Goal: Obtain resource: Download file/media

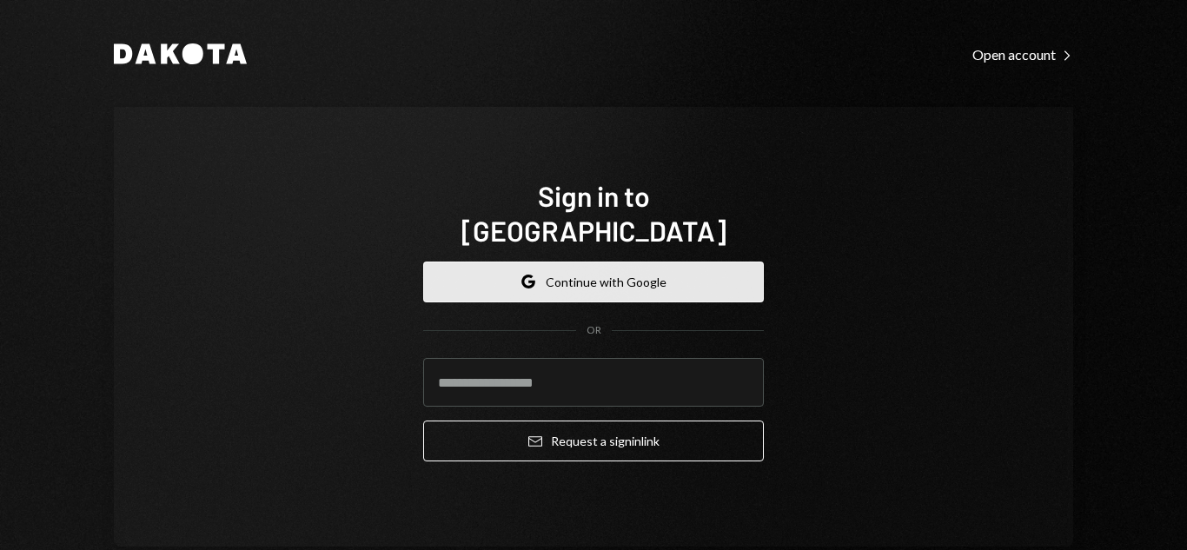
click at [532, 261] on button "Google Continue with Google" at bounding box center [593, 281] width 340 height 41
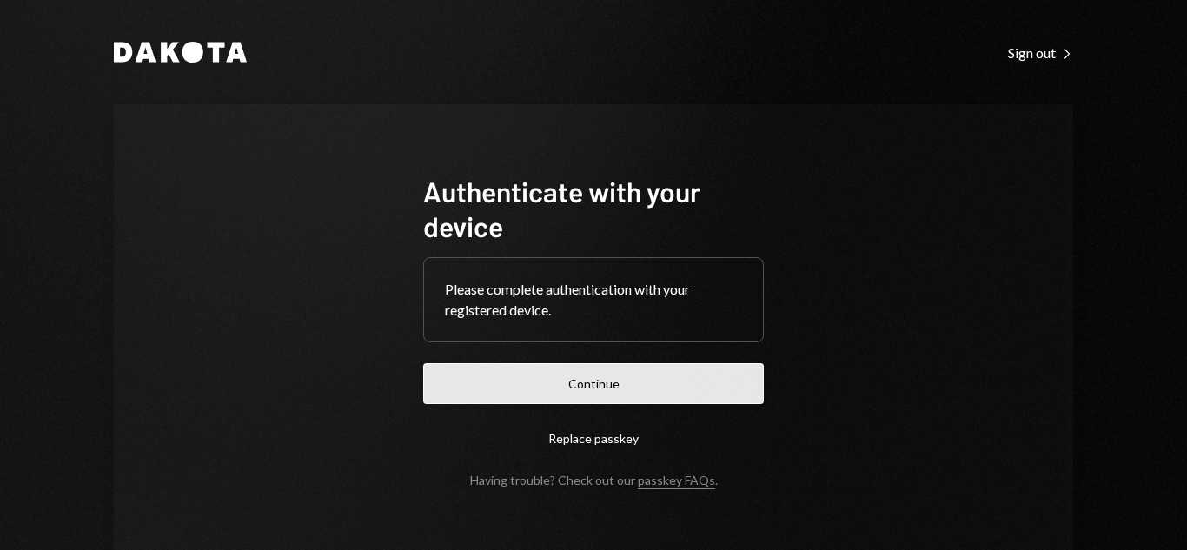
click at [641, 380] on button "Continue" at bounding box center [593, 383] width 340 height 41
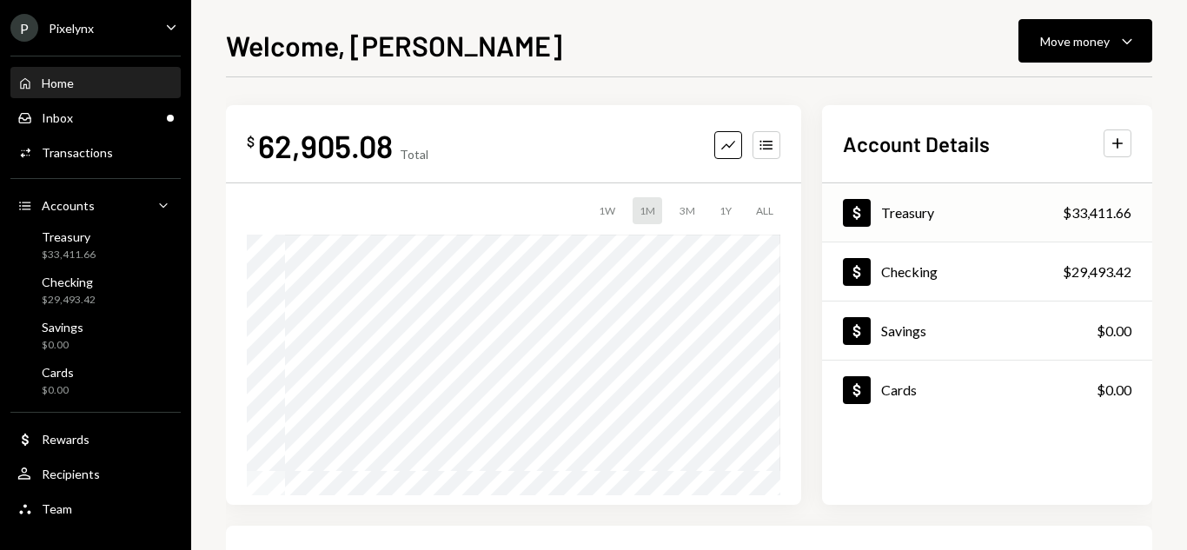
click at [923, 219] on div "Treasury" at bounding box center [907, 212] width 53 height 17
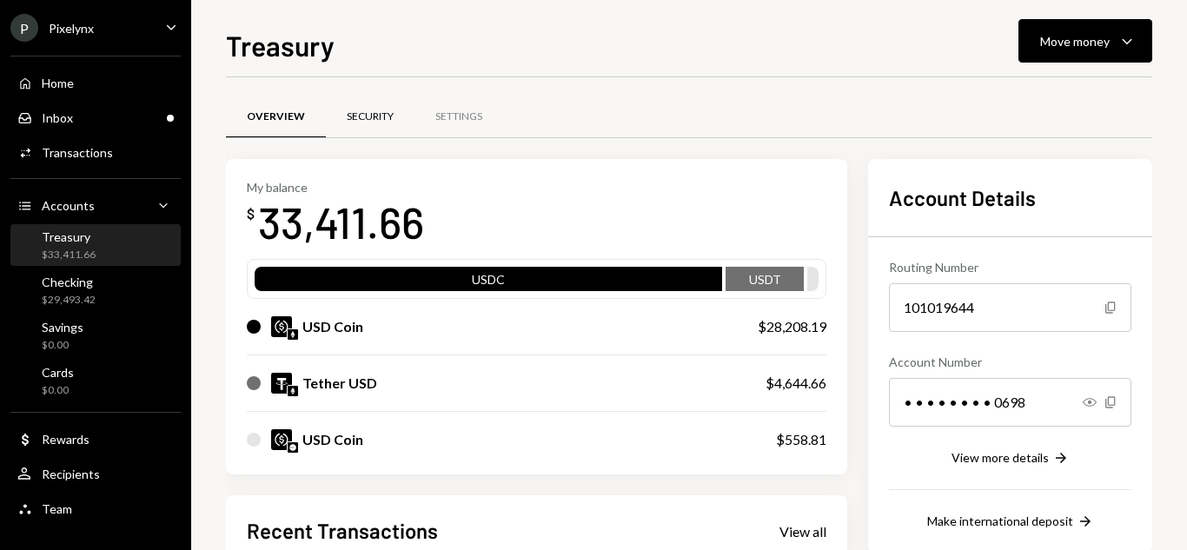
click at [400, 111] on div "Security" at bounding box center [370, 117] width 89 height 42
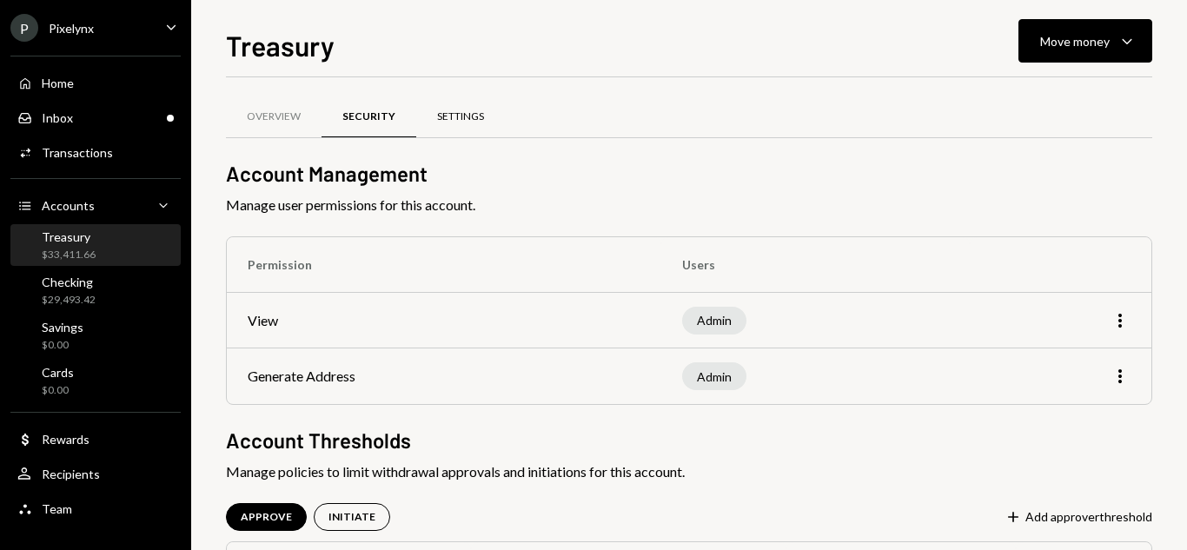
click at [440, 116] on div "Settings" at bounding box center [460, 116] width 47 height 15
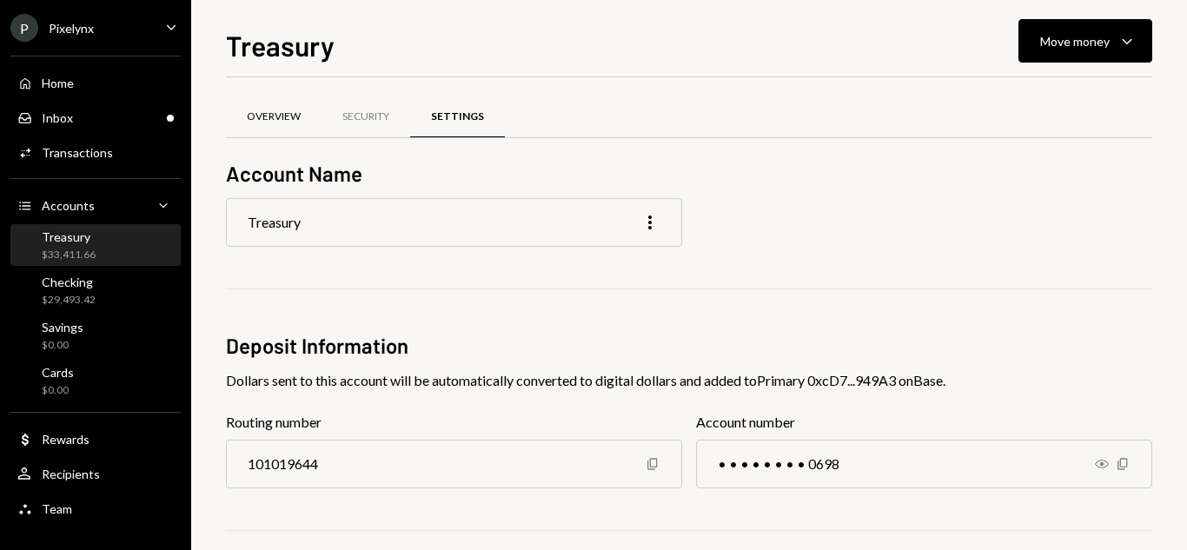
click at [248, 115] on div "Overview" at bounding box center [274, 116] width 54 height 15
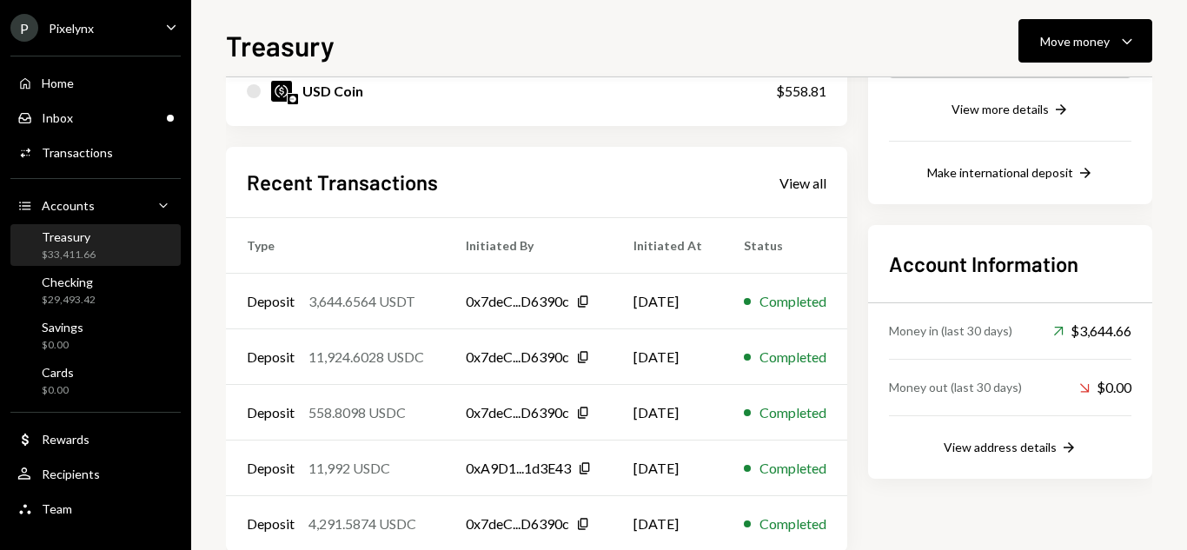
scroll to position [385, 0]
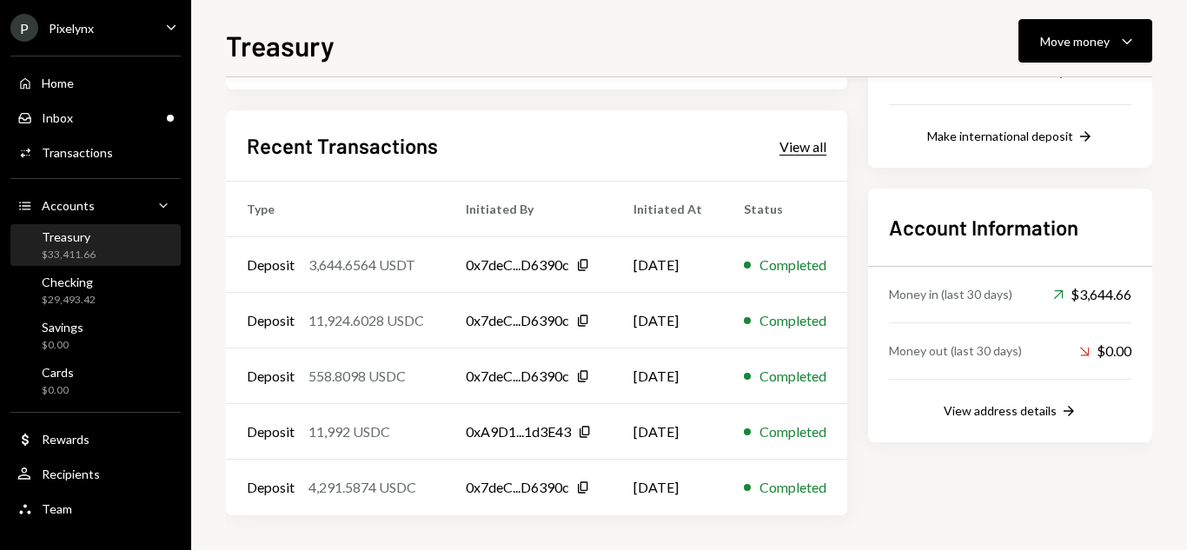
click at [826, 147] on div "View all" at bounding box center [802, 146] width 47 height 17
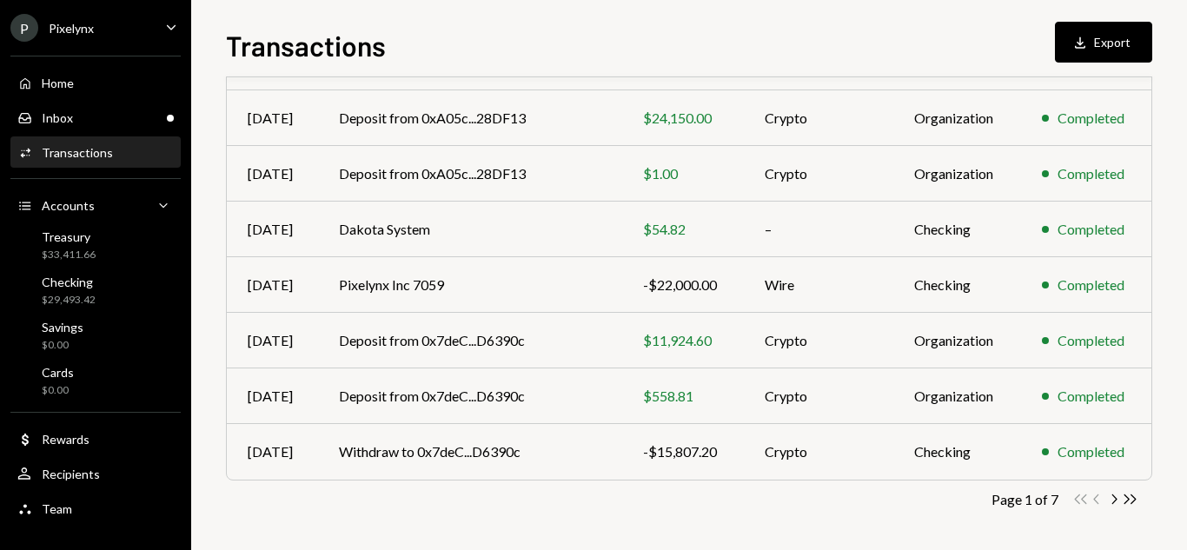
scroll to position [357, 0]
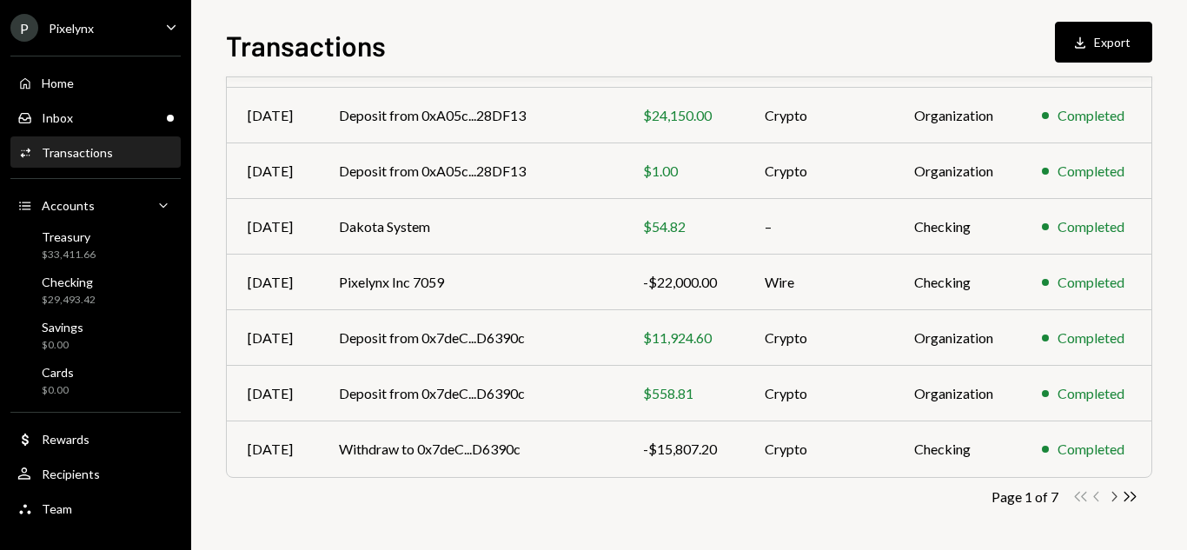
click at [1114, 500] on icon "Chevron Right" at bounding box center [1113, 496] width 17 height 17
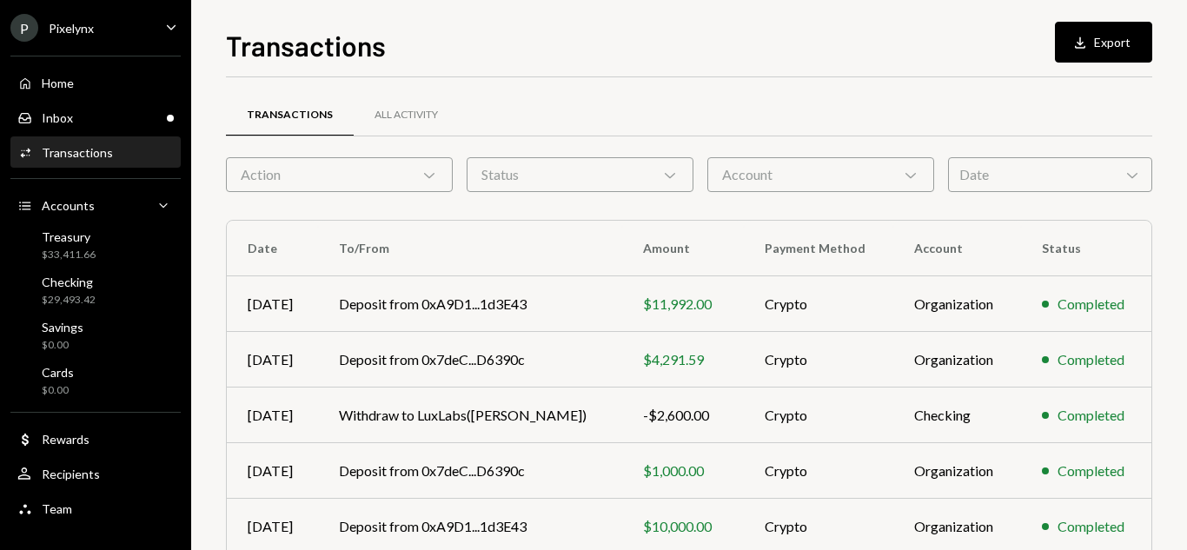
scroll to position [0, 0]
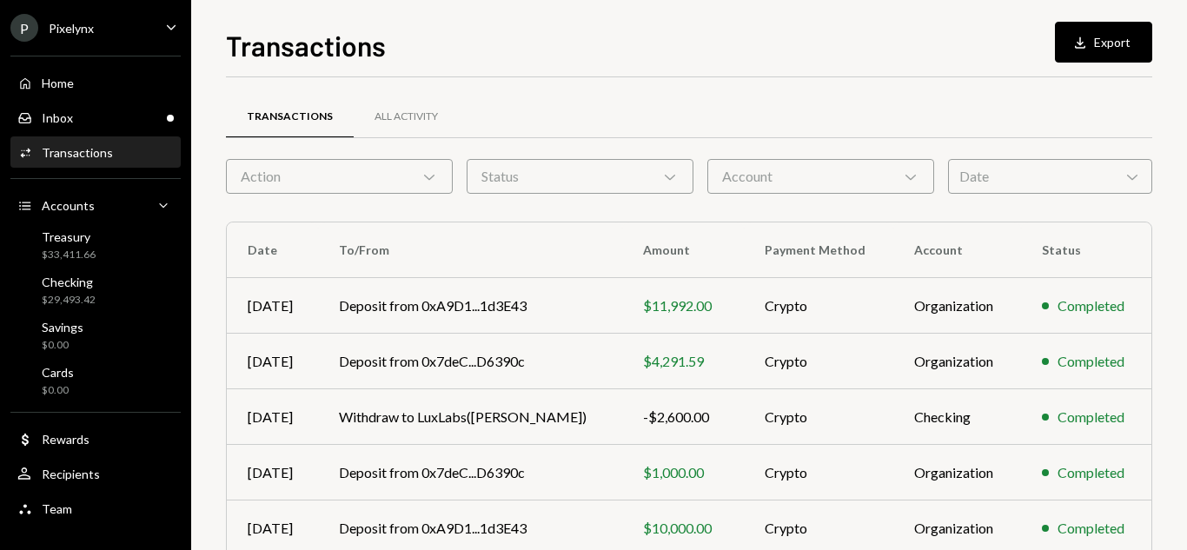
click at [1045, 162] on div "Date Chevron Down" at bounding box center [1050, 176] width 204 height 35
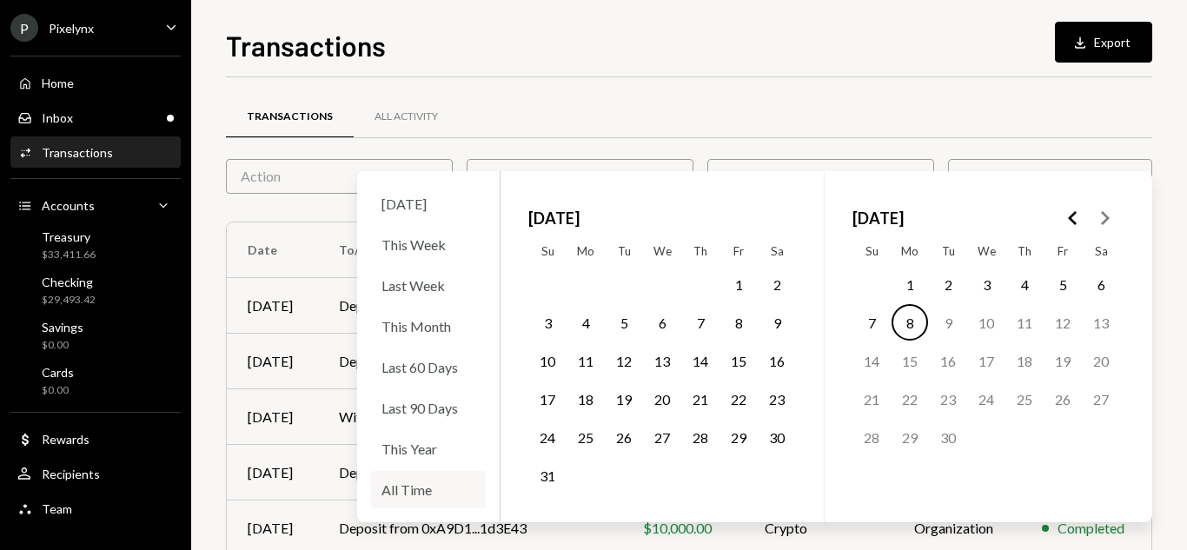
click at [436, 492] on div "All Time" at bounding box center [428, 489] width 115 height 37
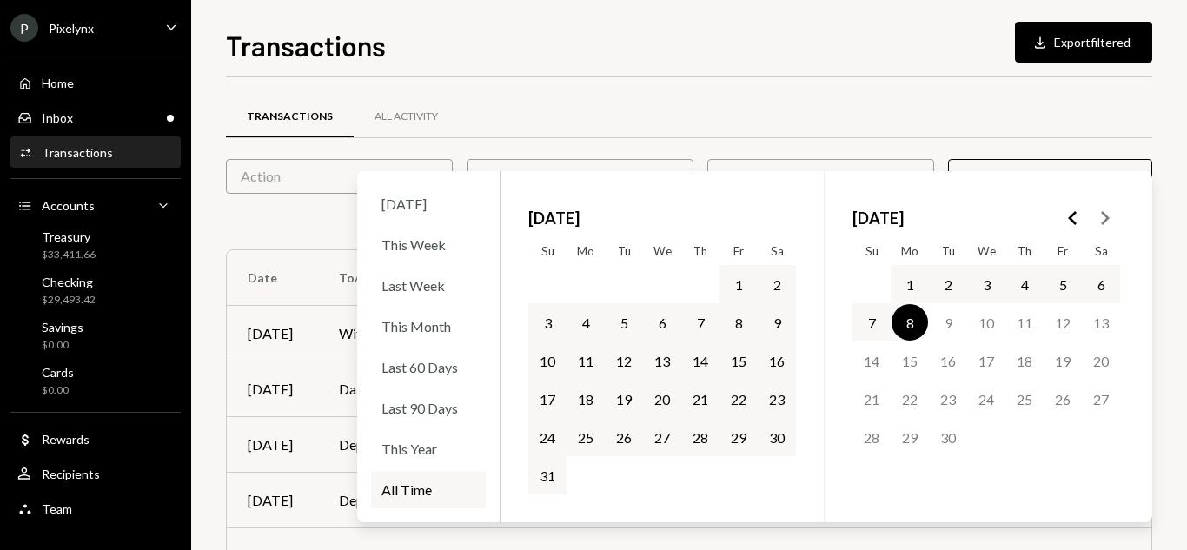
click at [743, 56] on div "Transactions Download Export filtered" at bounding box center [689, 43] width 926 height 38
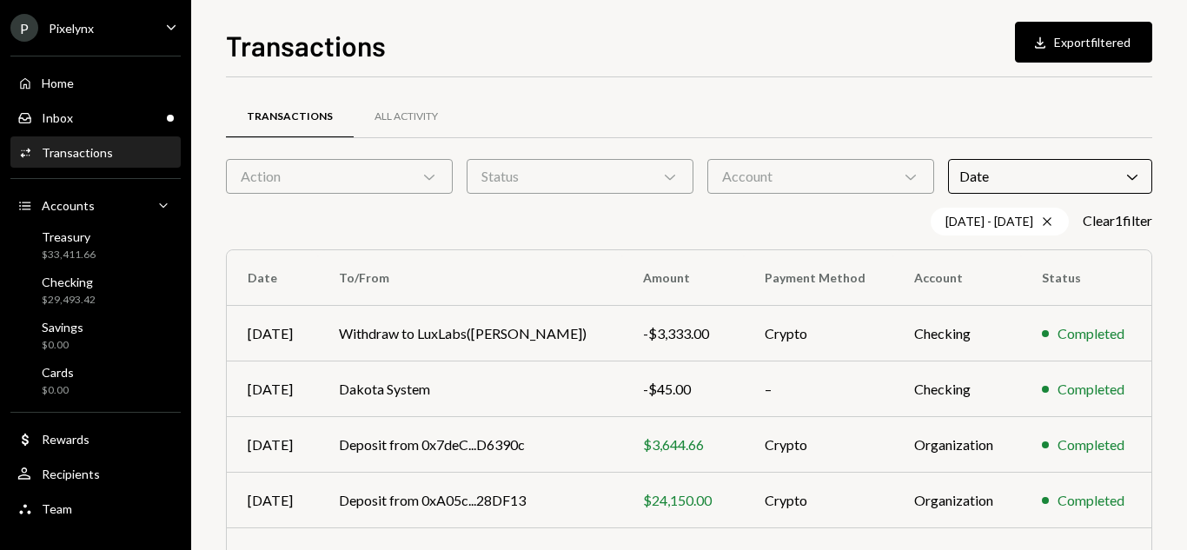
click at [831, 183] on div "Account Chevron Down" at bounding box center [820, 176] width 227 height 35
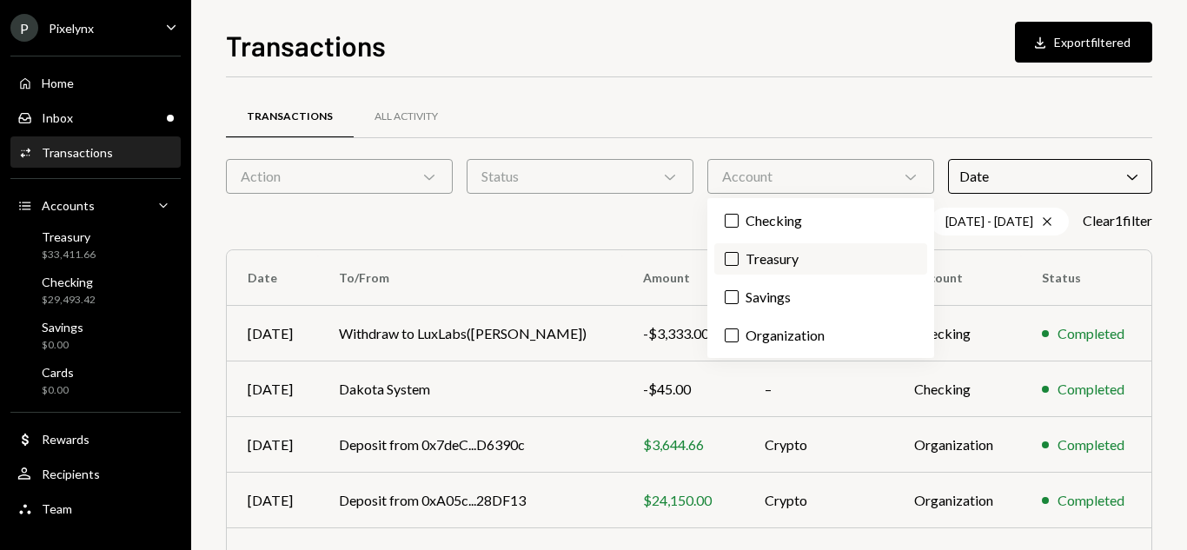
click at [781, 264] on label "Treasury" at bounding box center [820, 258] width 213 height 31
click at [738, 264] on button "Treasury" at bounding box center [731, 259] width 14 height 14
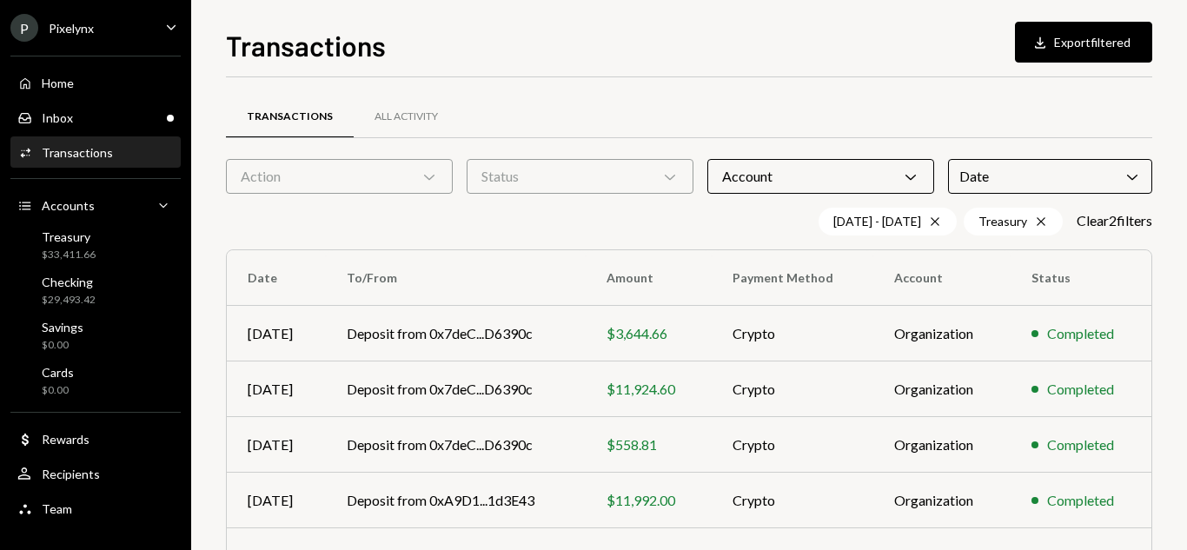
click at [555, 89] on div "Transactions All Activity Action Chevron Down Status Chevron Down Account Chevr…" at bounding box center [689, 376] width 926 height 598
click at [578, 191] on div "Status Chevron Down" at bounding box center [579, 176] width 227 height 35
click at [592, 241] on div "Completed" at bounding box center [579, 220] width 227 height 45
click at [569, 212] on label "Completed" at bounding box center [579, 220] width 213 height 31
click at [498, 214] on button "Completed" at bounding box center [491, 221] width 14 height 14
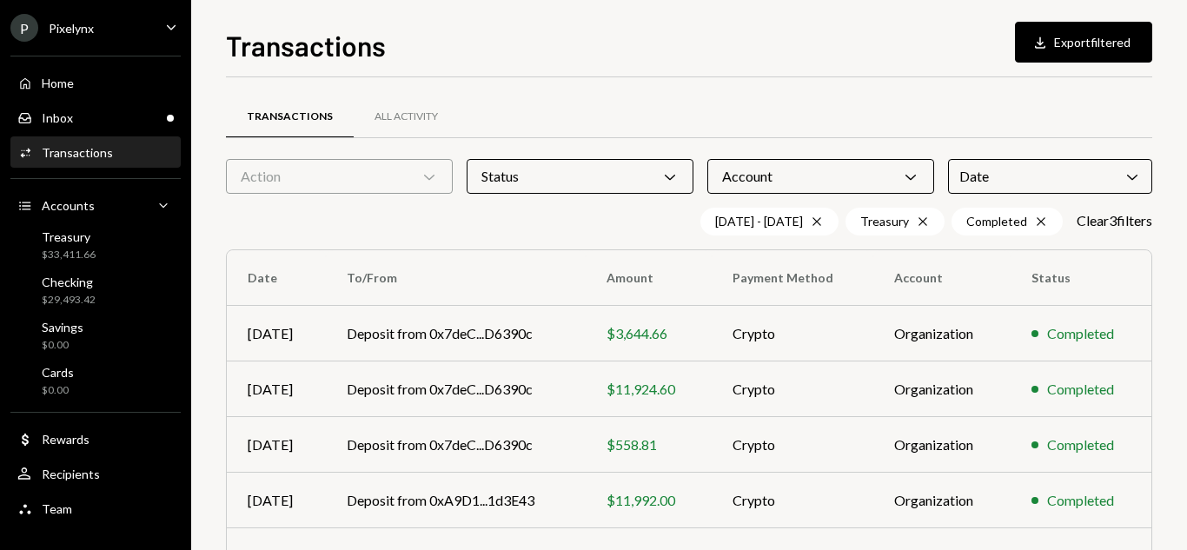
click at [345, 173] on div "Action Chevron Down" at bounding box center [339, 176] width 227 height 35
click at [262, 232] on label "Deposit" at bounding box center [339, 220] width 213 height 31
click at [257, 228] on button "Deposit" at bounding box center [250, 221] width 14 height 14
click at [892, 85] on div "Transactions All Activity Action Chevron Down Status Chevron Down Account Chevr…" at bounding box center [689, 376] width 926 height 598
click at [1070, 50] on button "Download Export filtered" at bounding box center [1083, 42] width 137 height 41
